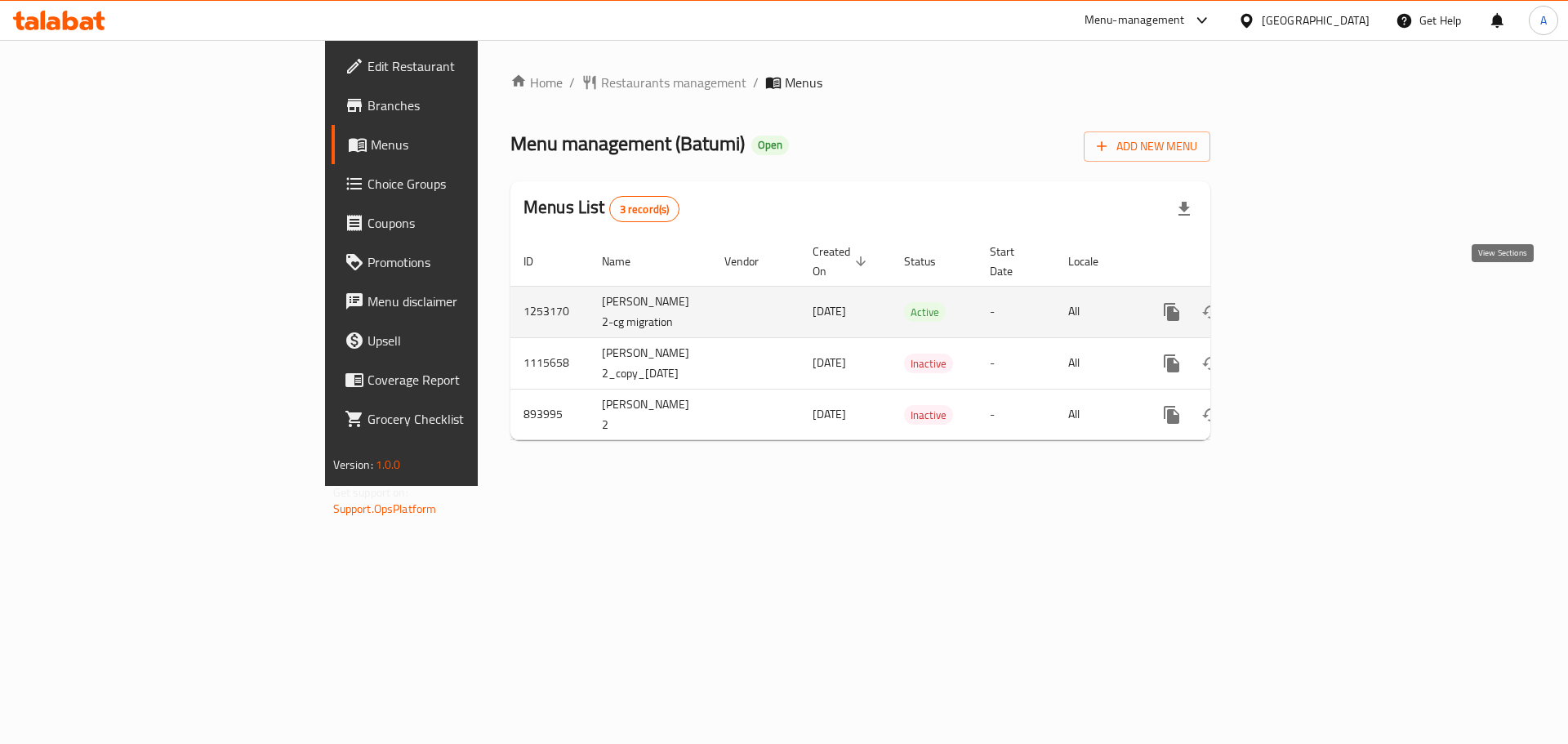
click at [1299, 302] on icon "enhanced table" at bounding box center [1289, 312] width 20 height 20
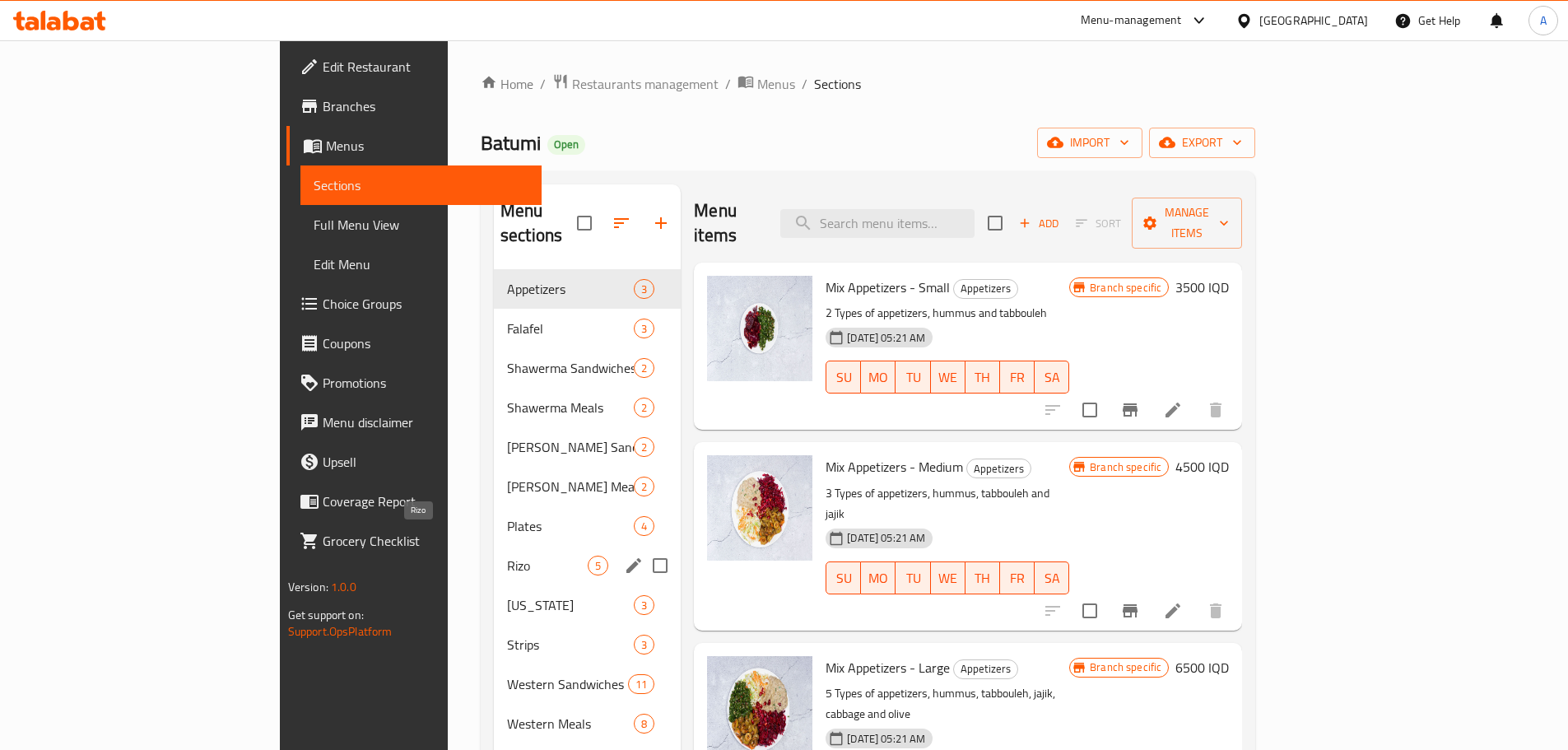
click at [507, 556] on span "Rizo" at bounding box center [547, 565] width 81 height 20
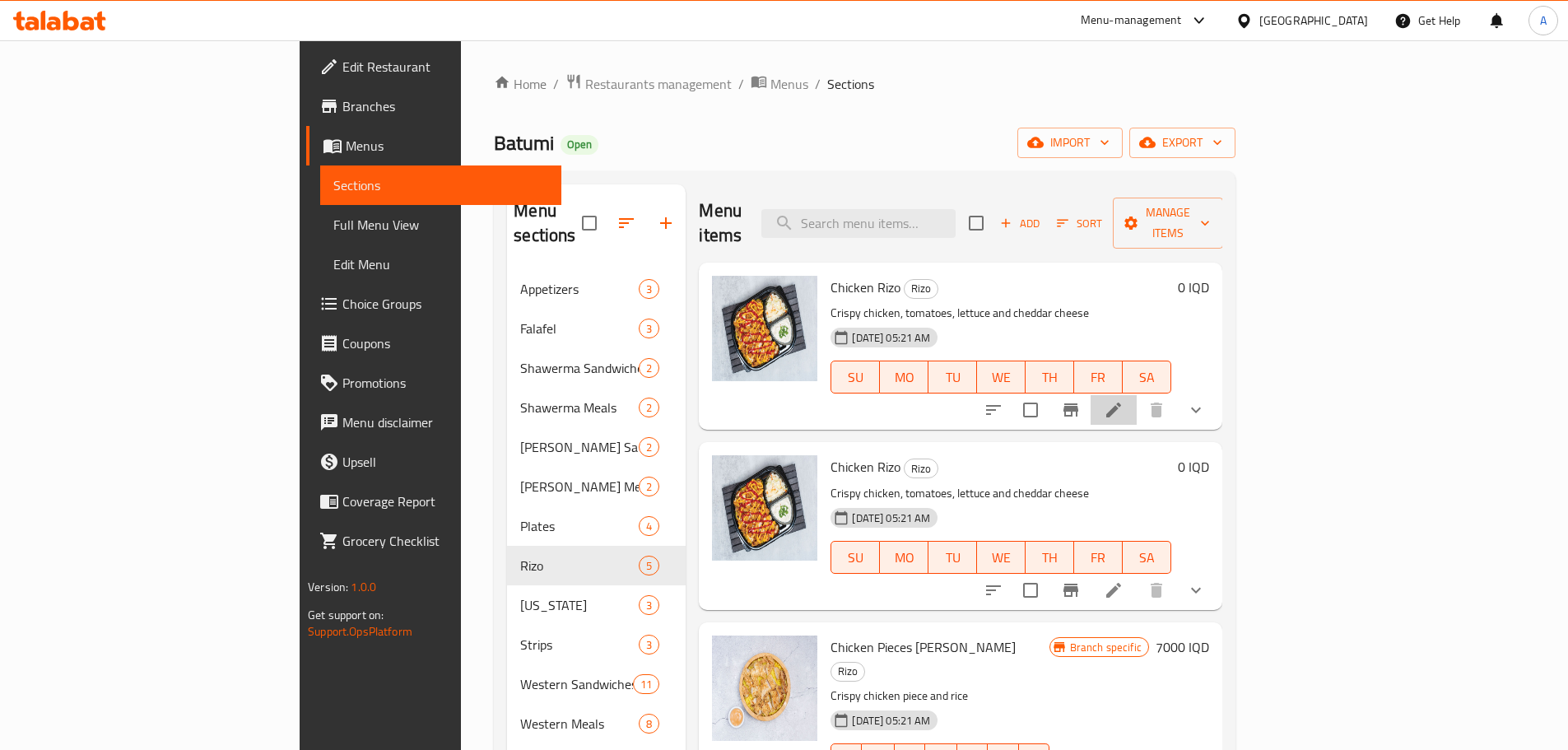
click at [1121, 403] on icon at bounding box center [1114, 410] width 15 height 15
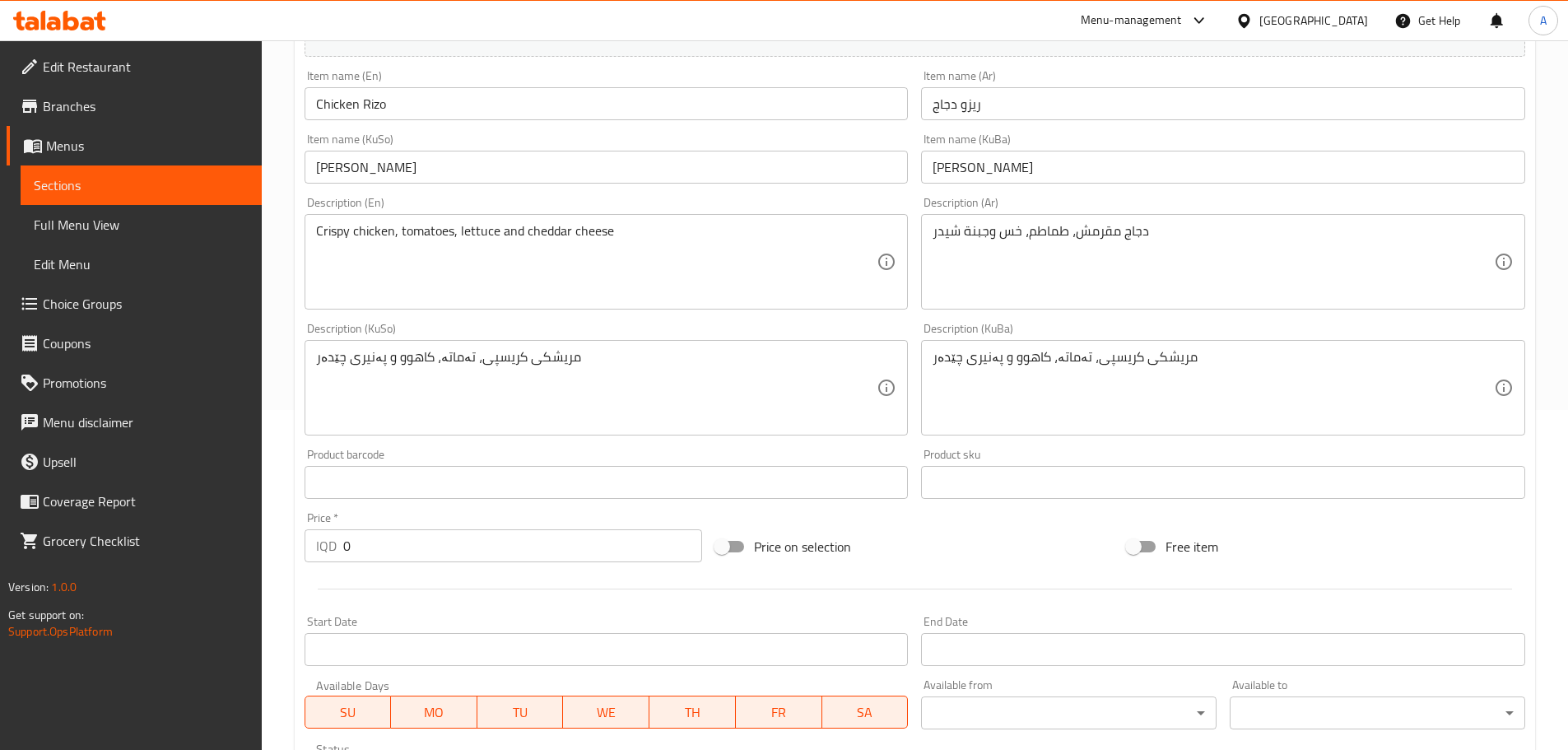
scroll to position [577, 0]
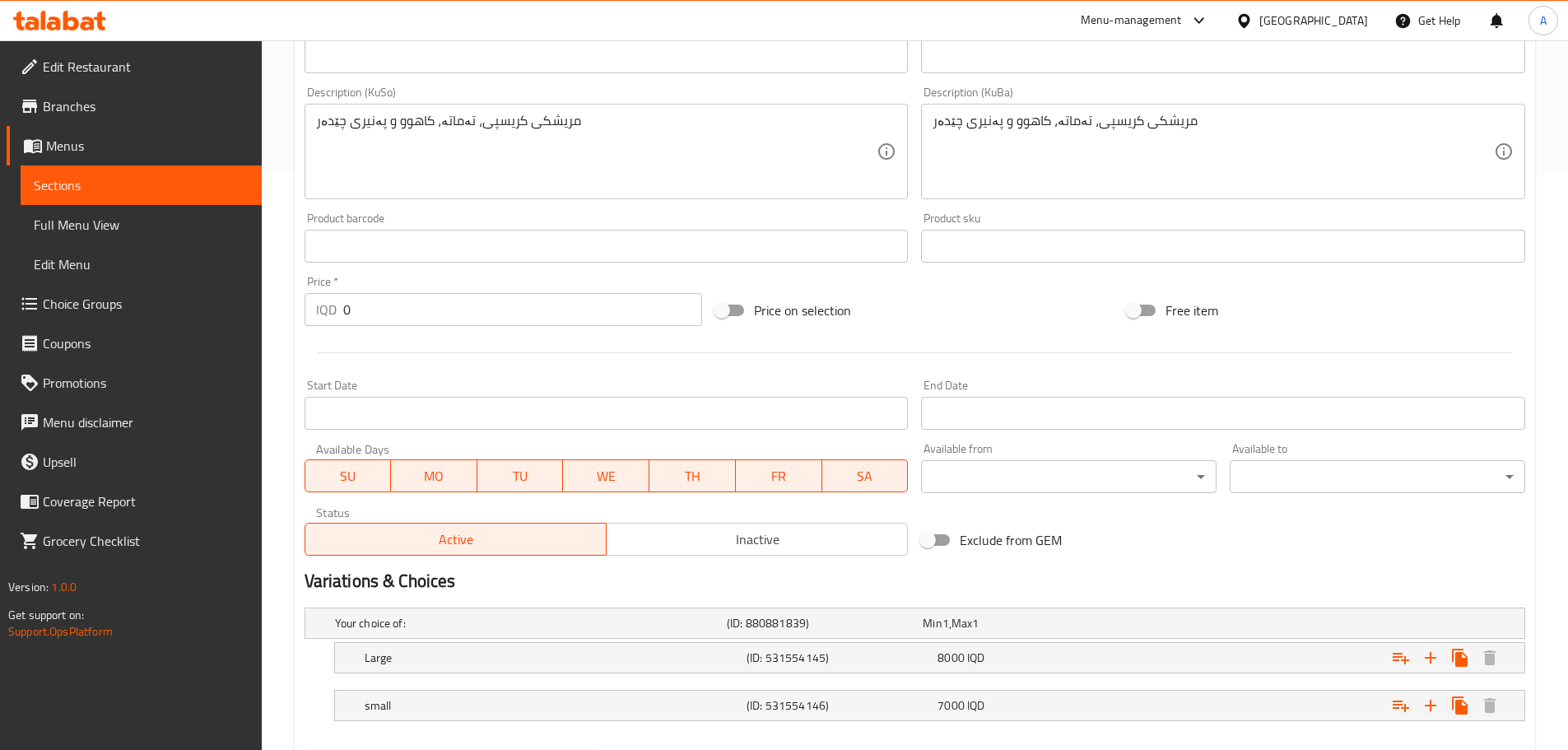
click at [685, 540] on span "Inactive" at bounding box center [756, 539] width 288 height 24
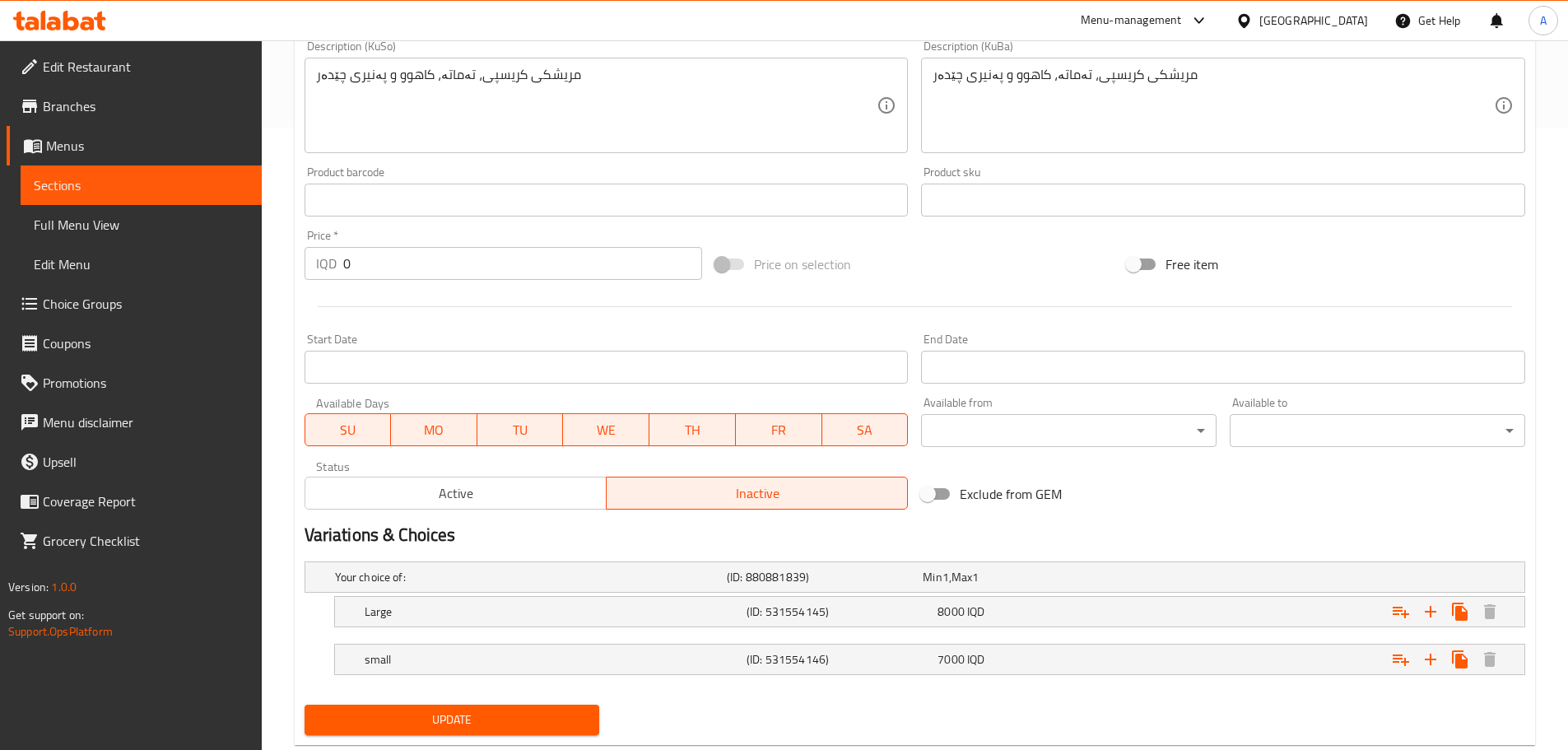
scroll to position [663, 0]
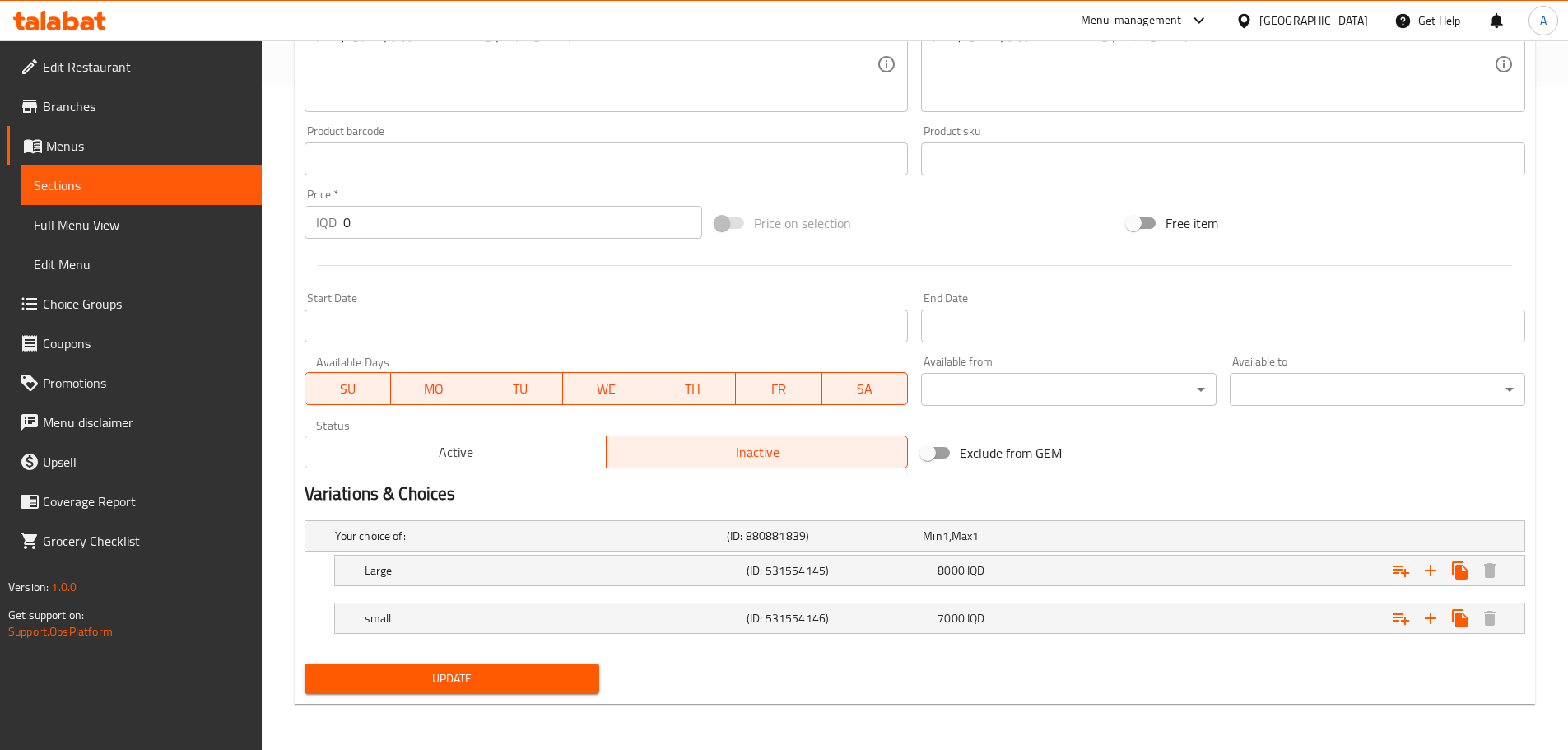
click at [504, 679] on span "Update" at bounding box center [452, 679] width 269 height 21
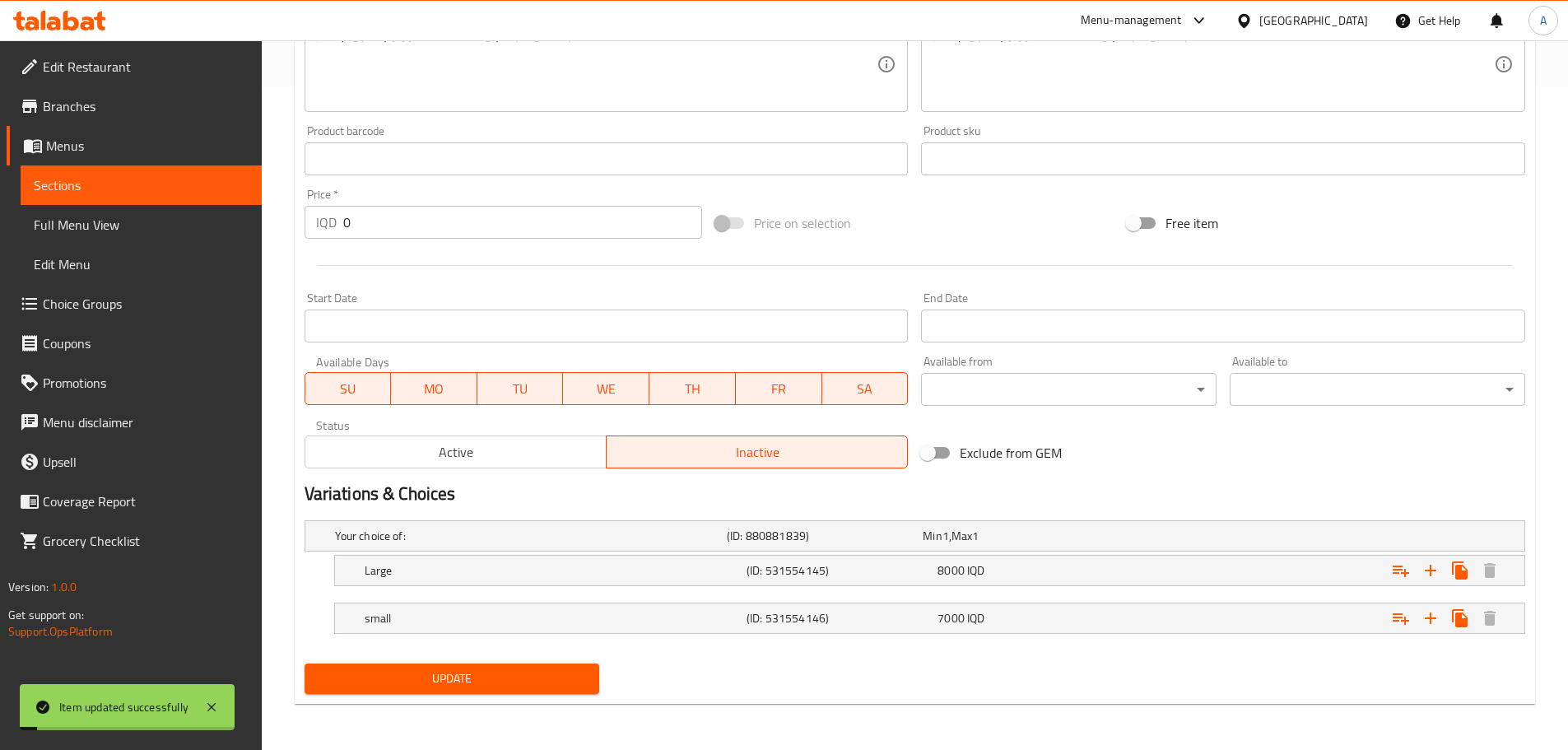
click at [504, 672] on span "Update" at bounding box center [452, 679] width 269 height 21
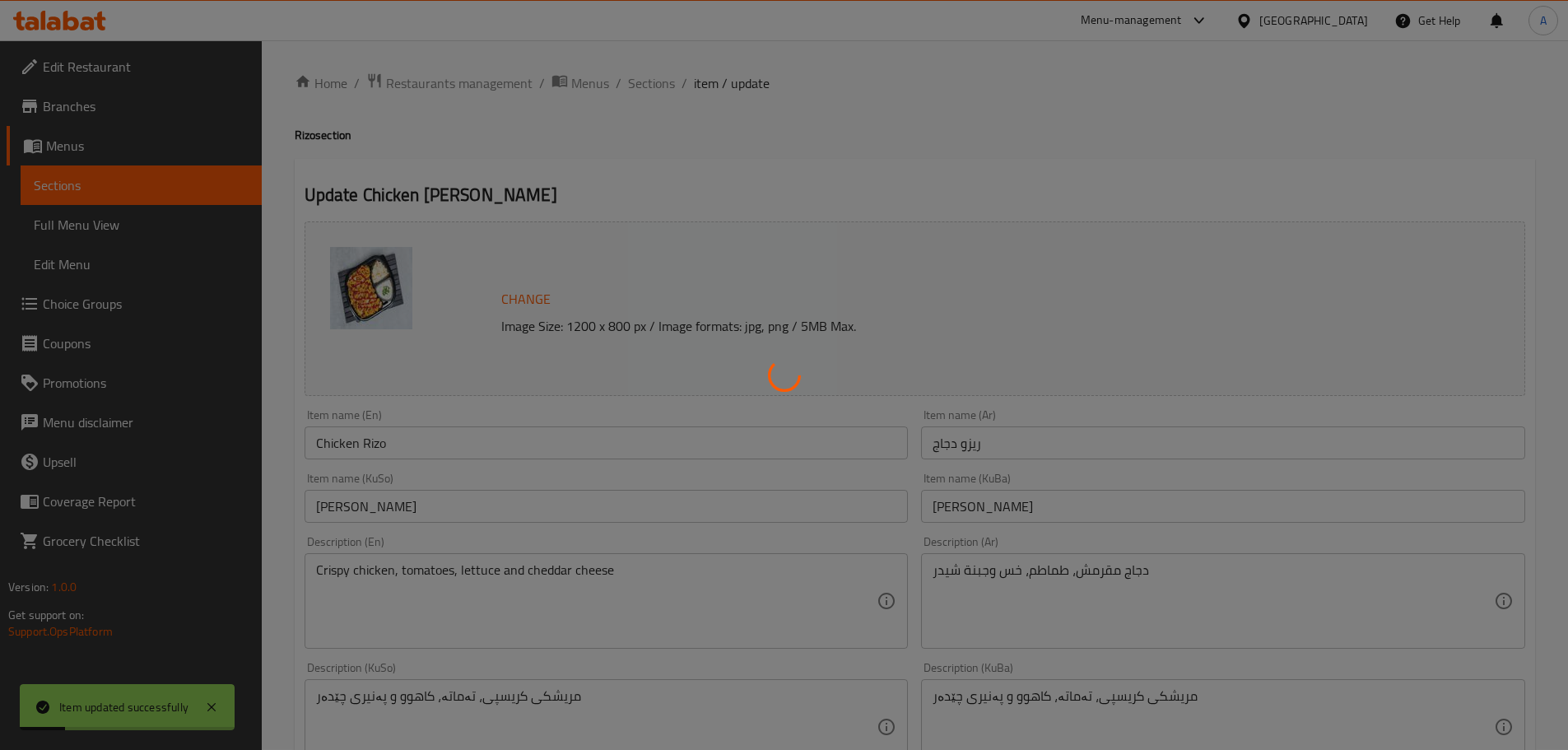
scroll to position [0, 0]
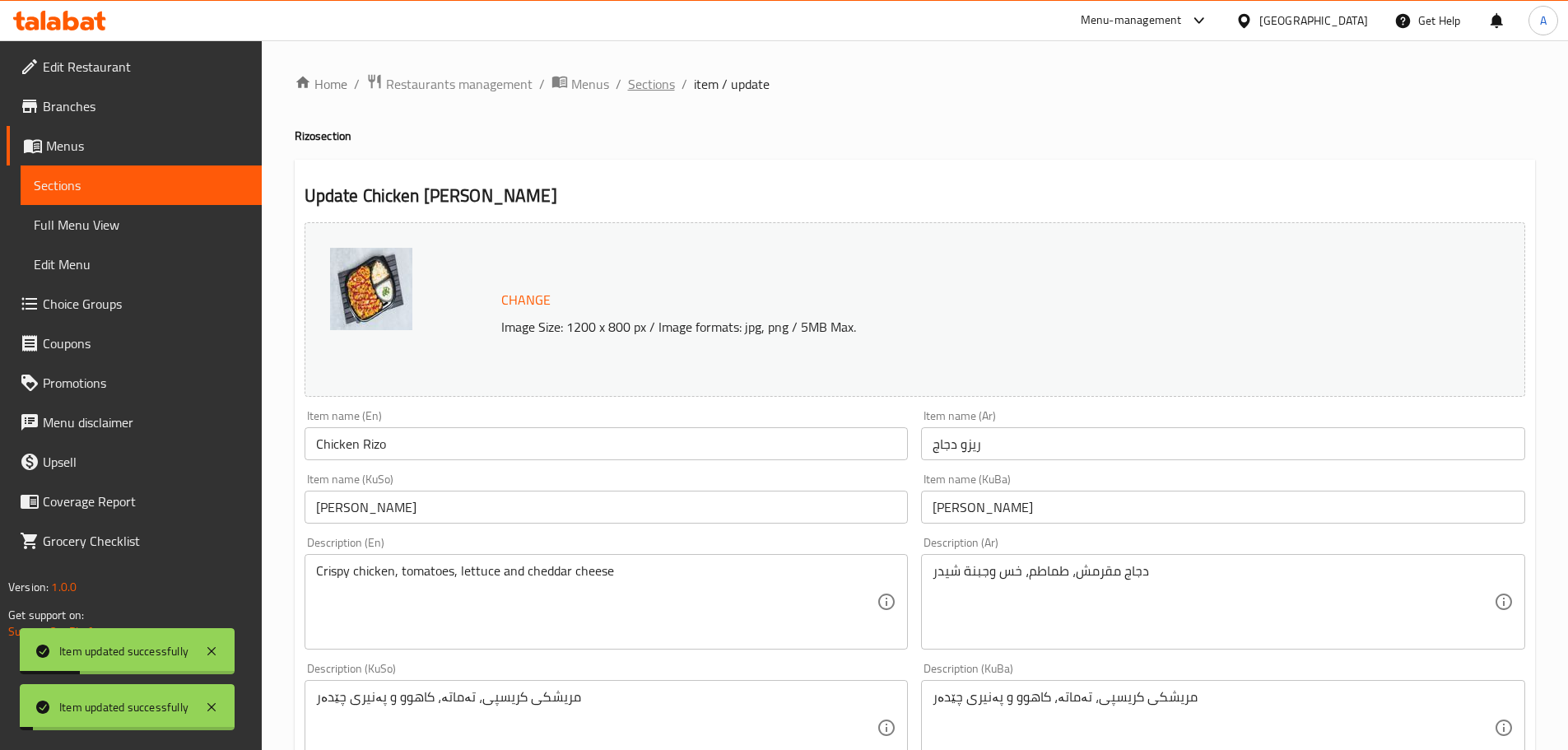
click at [646, 91] on span "Sections" at bounding box center [651, 84] width 47 height 20
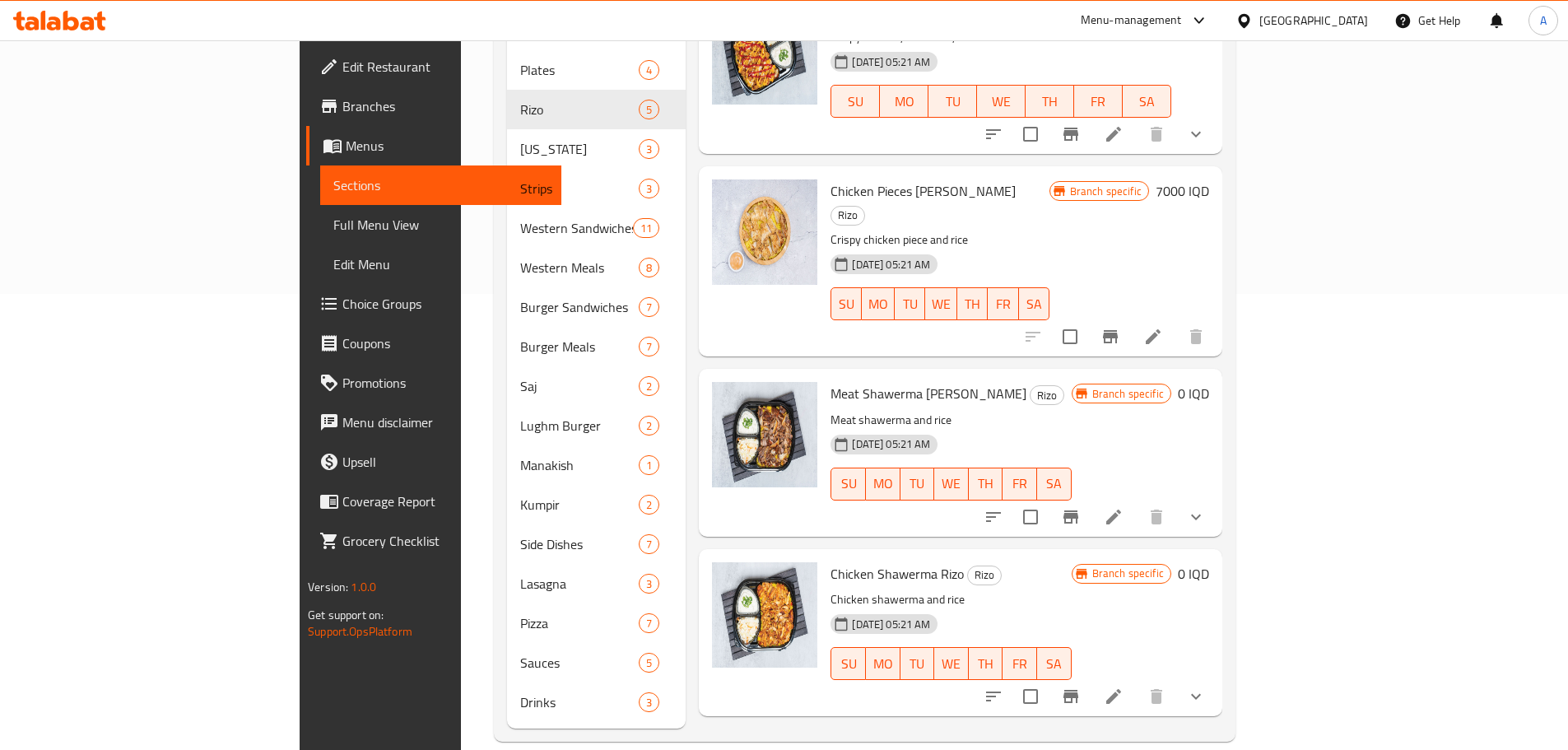
scroll to position [374, 0]
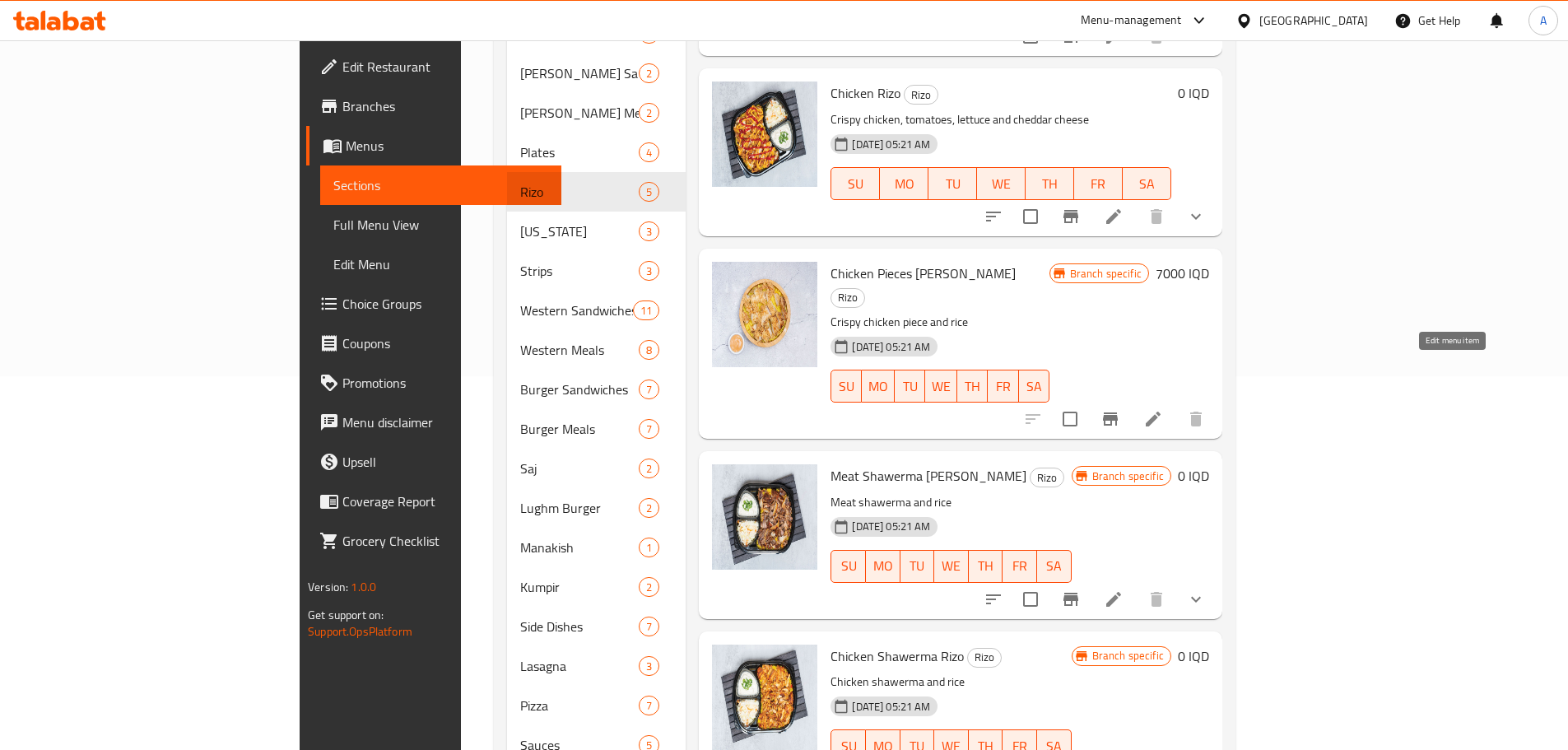
click at [1163, 409] on icon at bounding box center [1153, 419] width 20 height 20
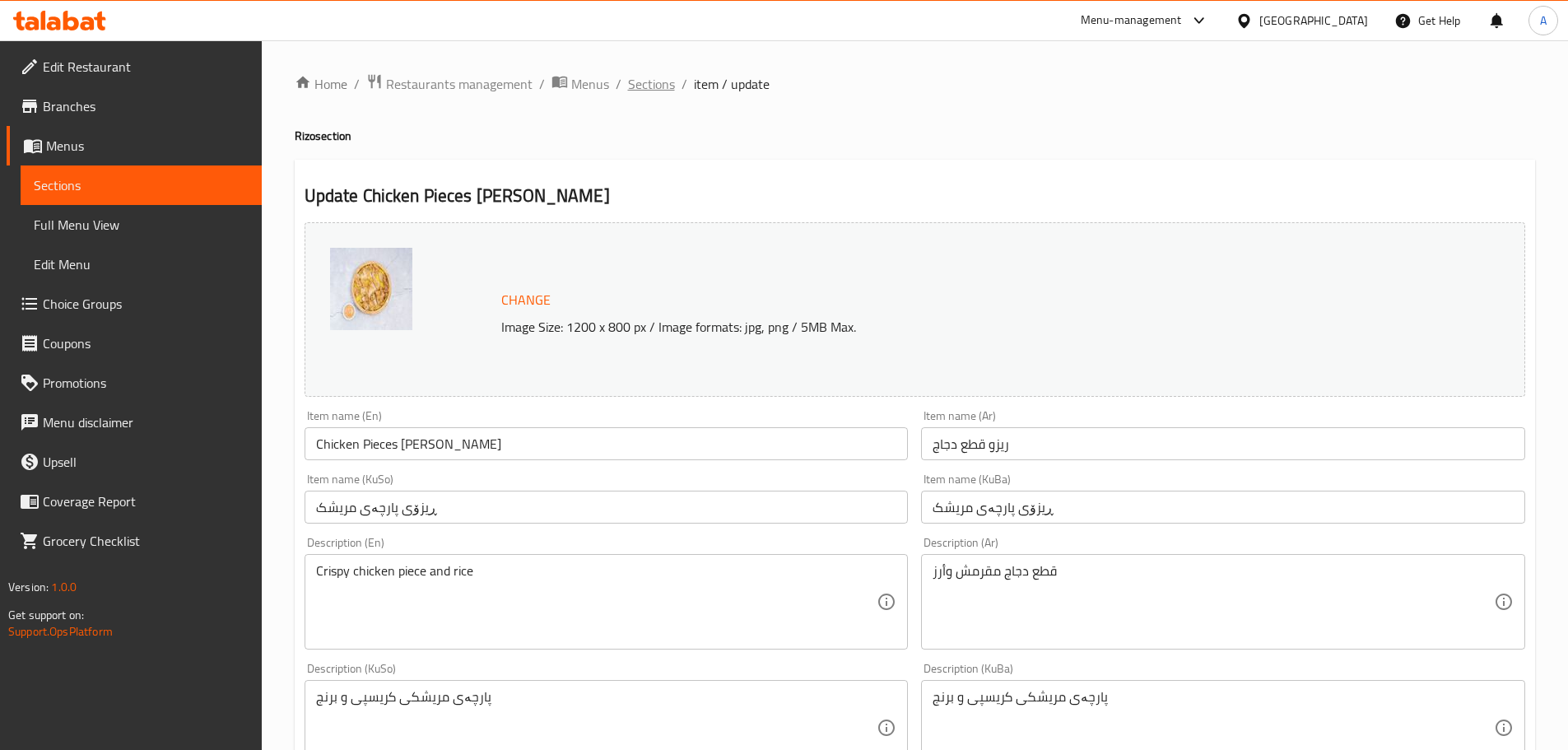
click at [636, 93] on span "Sections" at bounding box center [651, 84] width 47 height 20
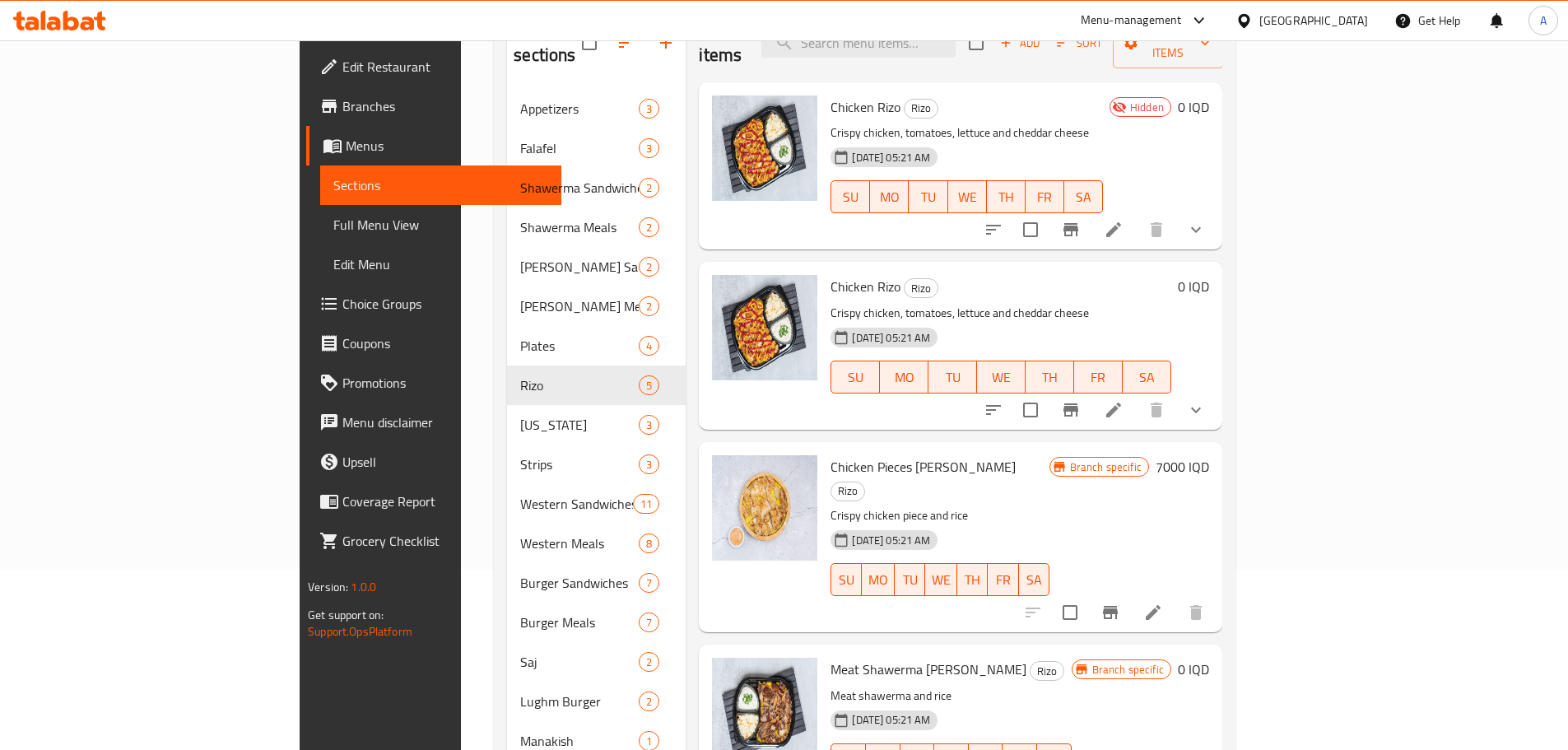
scroll to position [247, 0]
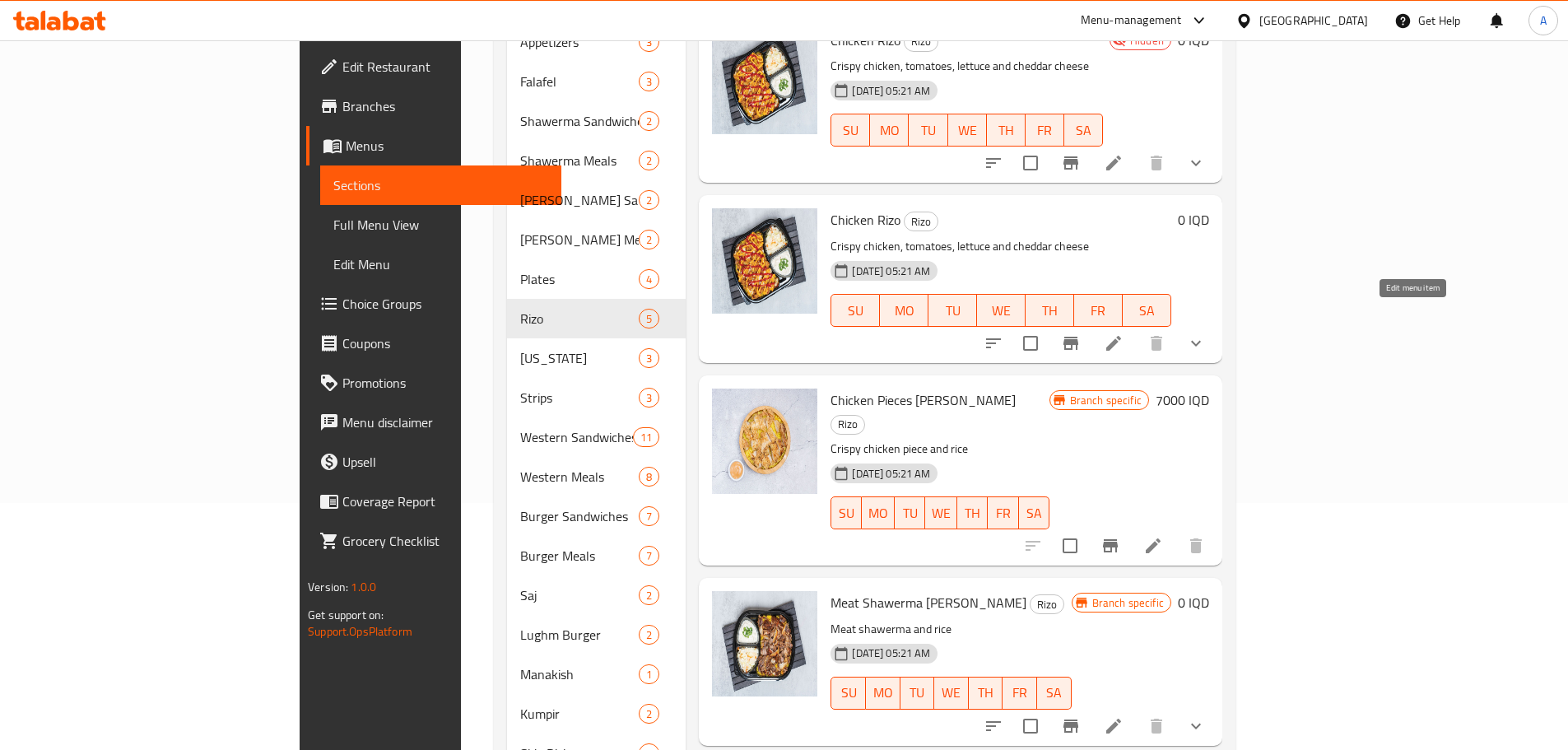
click at [1121, 336] on icon at bounding box center [1114, 344] width 15 height 15
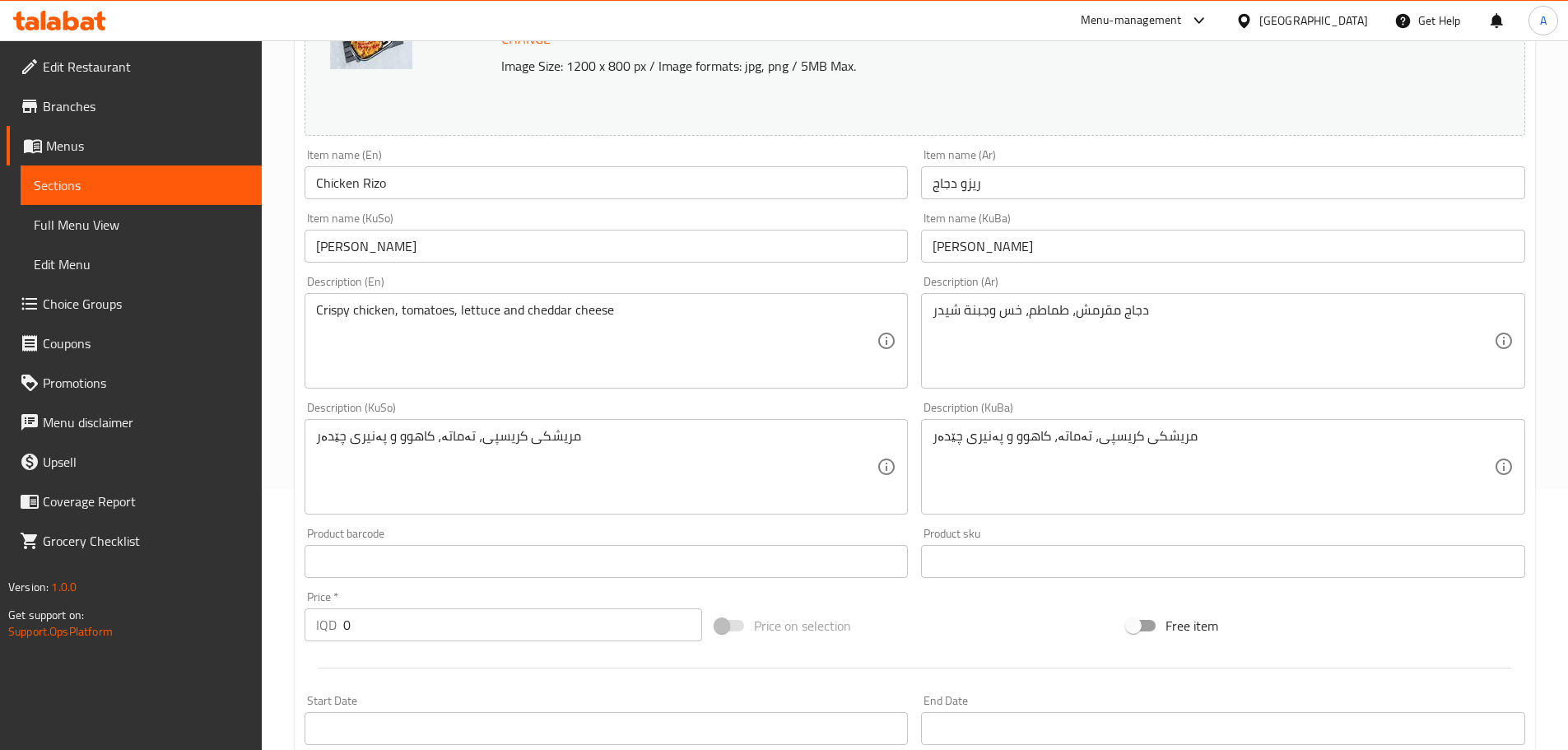
scroll to position [169, 0]
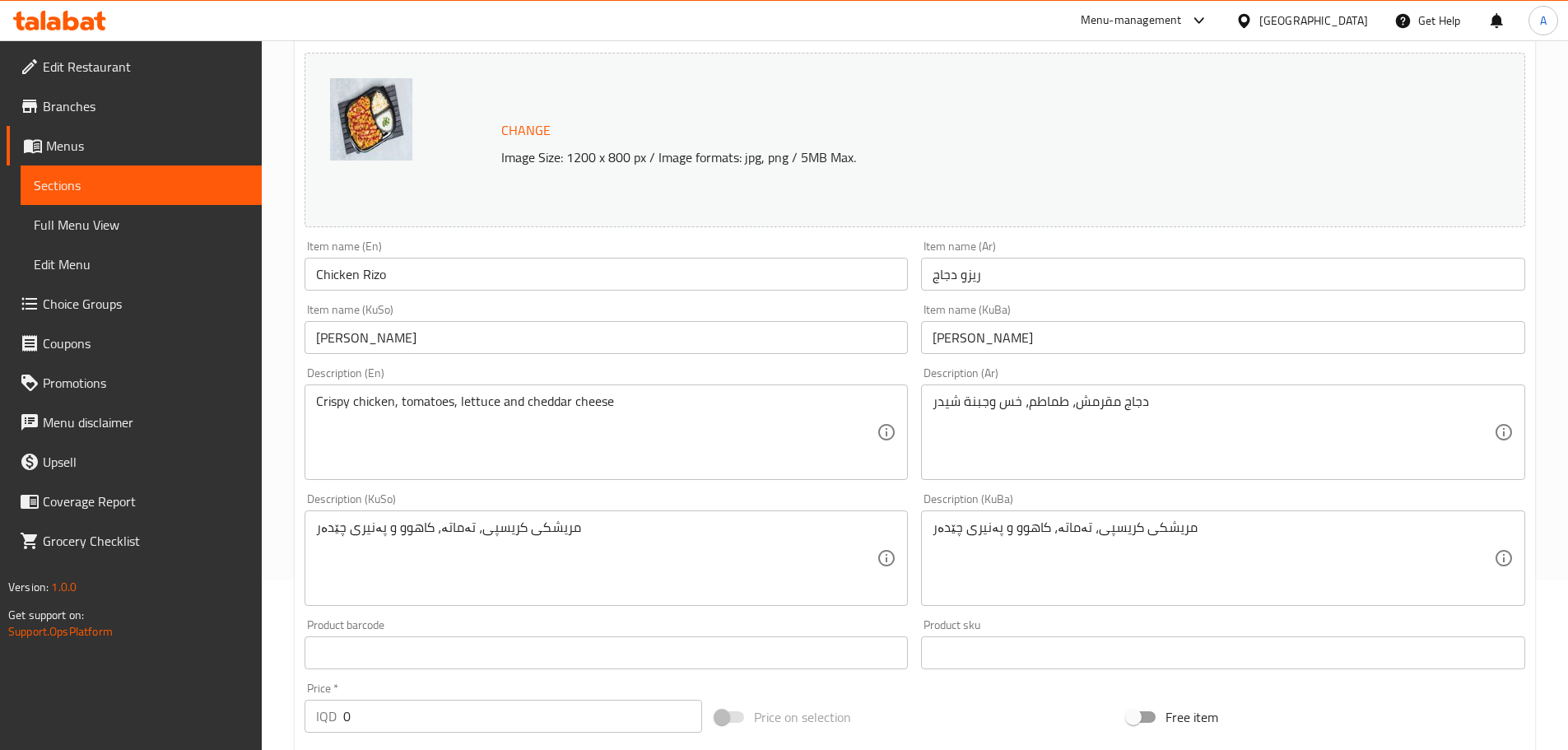
click at [69, 22] on icon at bounding box center [60, 20] width 93 height 20
